Goal: Check status: Check status

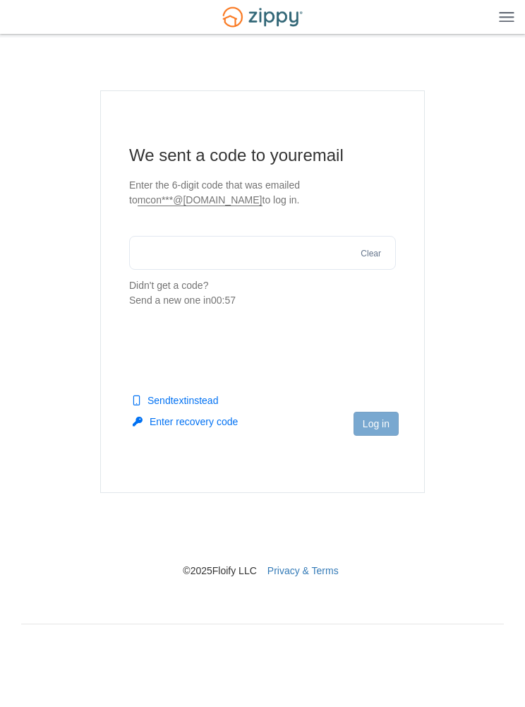
click at [289, 250] on input "text" at bounding box center [262, 253] width 267 height 34
type input "******"
click at [388, 337] on main "We sent a code to your email Enter the 6-digit code that was emailed to mcon***…" at bounding box center [262, 291] width 325 height 403
click at [388, 421] on button "Log in" at bounding box center [376, 424] width 45 height 24
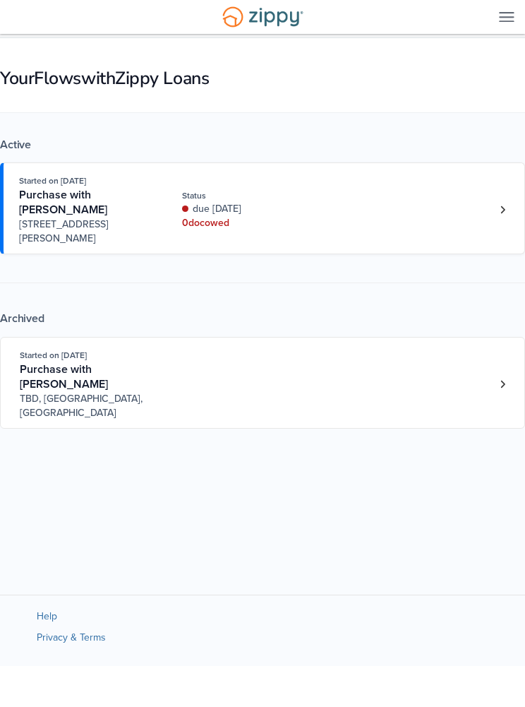
click at [473, 217] on div "Started on Sep. 16th, 2025 Purchase with Jolene Contreras 15085 Short St, Lytle…" at bounding box center [255, 210] width 473 height 72
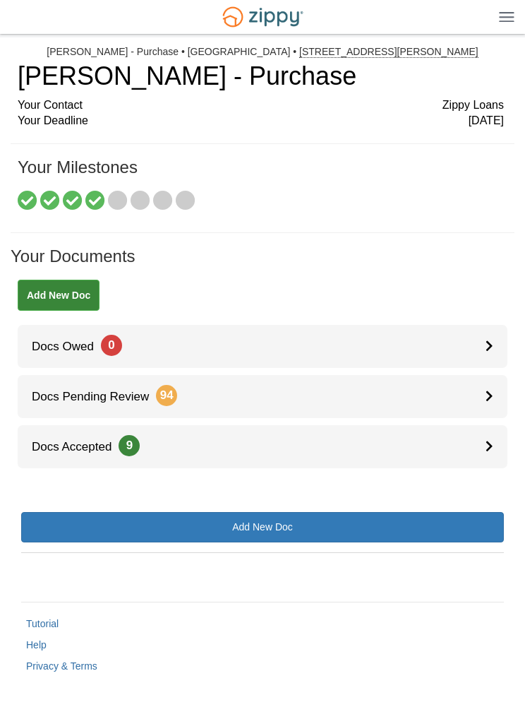
click at [123, 197] on icon at bounding box center [118, 201] width 20 height 20
click at [150, 201] on icon at bounding box center [141, 201] width 20 height 20
click at [162, 196] on icon at bounding box center [163, 201] width 20 height 20
click at [195, 203] on icon at bounding box center [186, 201] width 20 height 20
click at [116, 196] on icon at bounding box center [118, 201] width 20 height 20
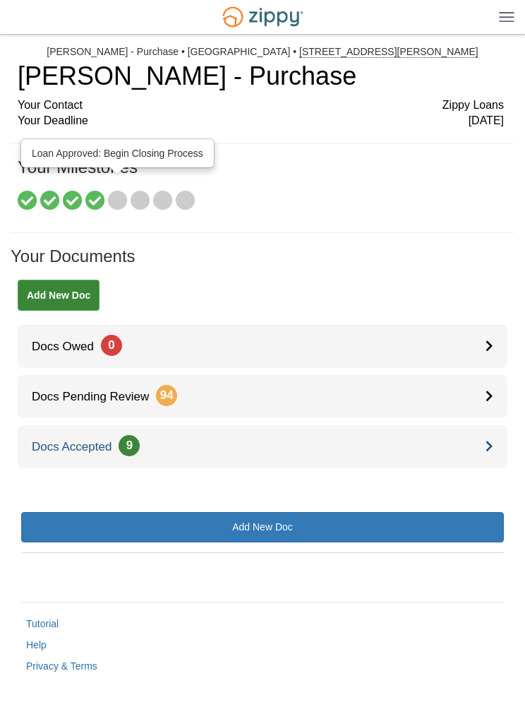
click at [478, 447] on link "Docs Accepted 9" at bounding box center [263, 446] width 490 height 43
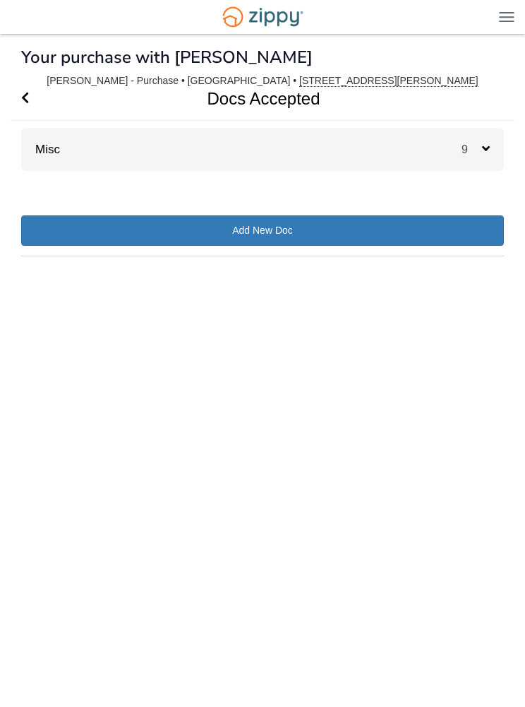
click at [475, 148] on span "9" at bounding box center [472, 149] width 20 height 12
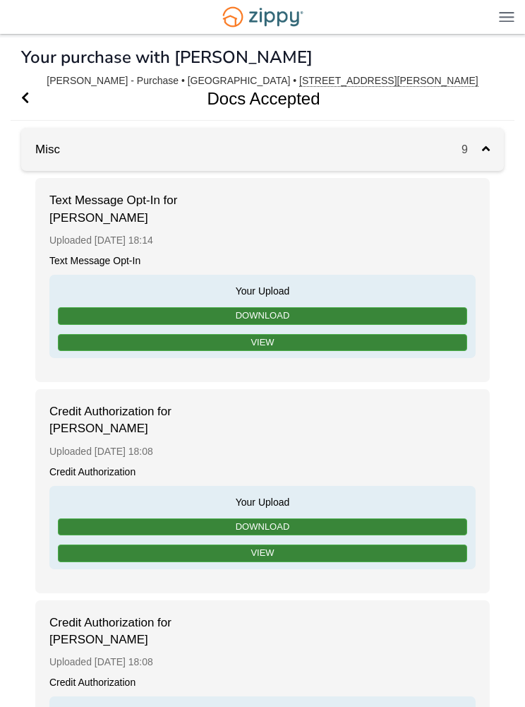
click at [29, 94] on icon "Go Back" at bounding box center [25, 97] width 8 height 13
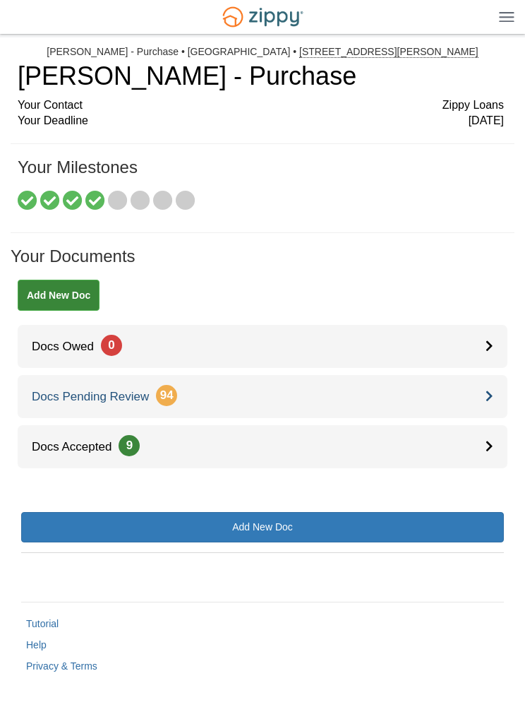
click at [490, 390] on icon at bounding box center [490, 396] width 8 height 12
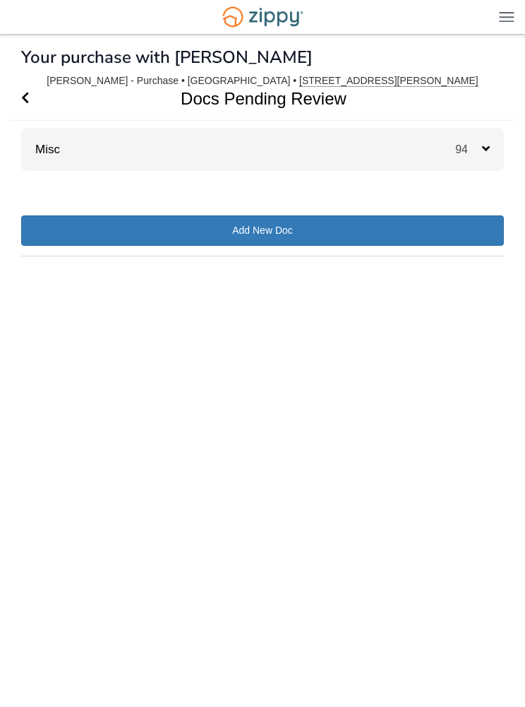
click at [473, 153] on span "94" at bounding box center [469, 149] width 27 height 12
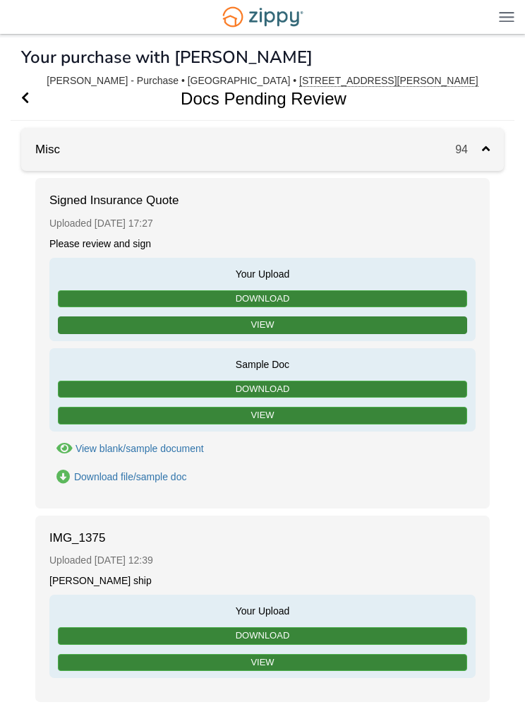
click at [192, 325] on link "View" at bounding box center [263, 325] width 410 height 18
